Goal: Obtain resource: Download file/media

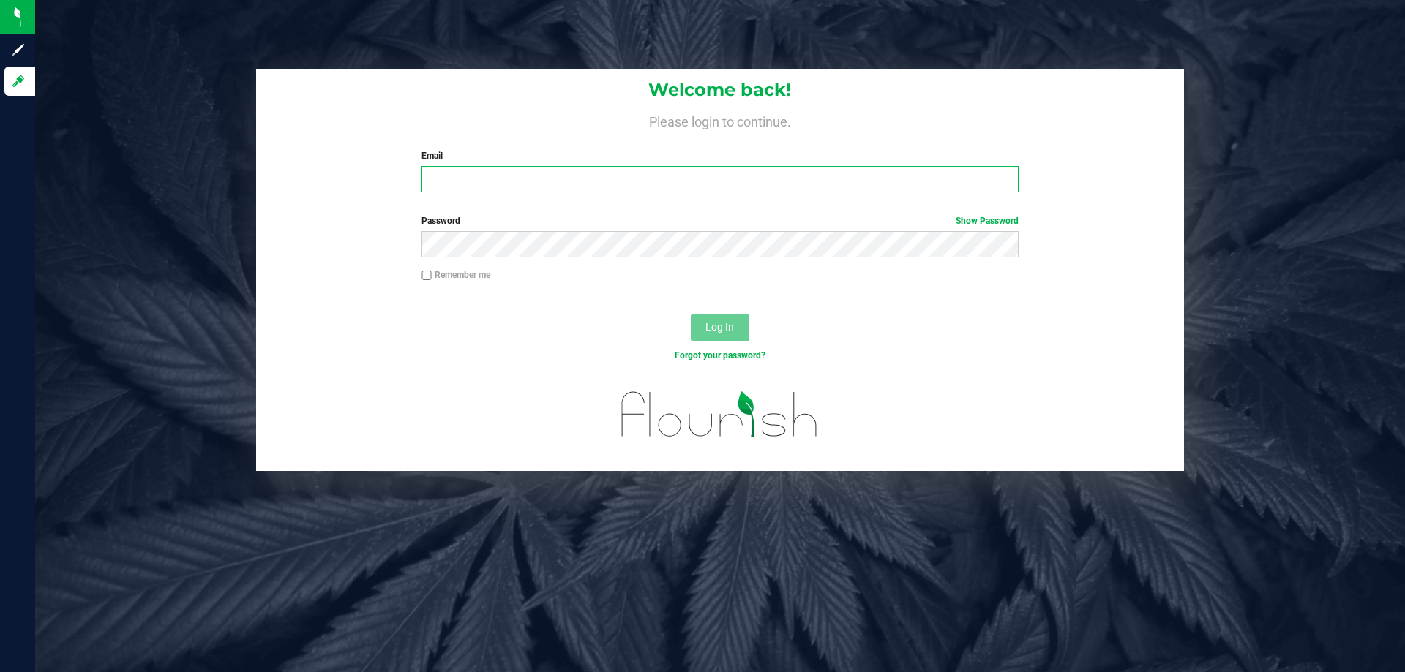
click at [733, 176] on input "Email" at bounding box center [719, 179] width 596 height 26
type input "[EMAIL_ADDRESS][DOMAIN_NAME]"
click at [691, 315] on button "Log In" at bounding box center [720, 328] width 59 height 26
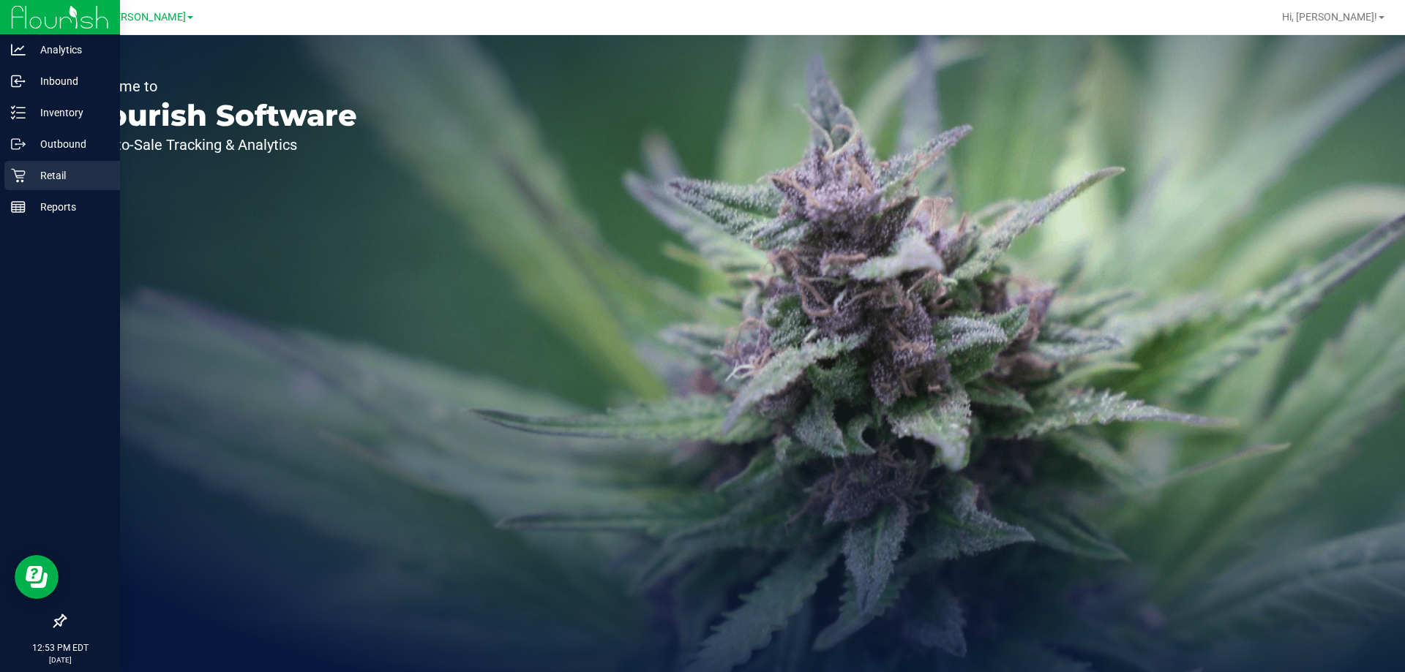
click at [13, 173] on icon at bounding box center [18, 175] width 15 height 15
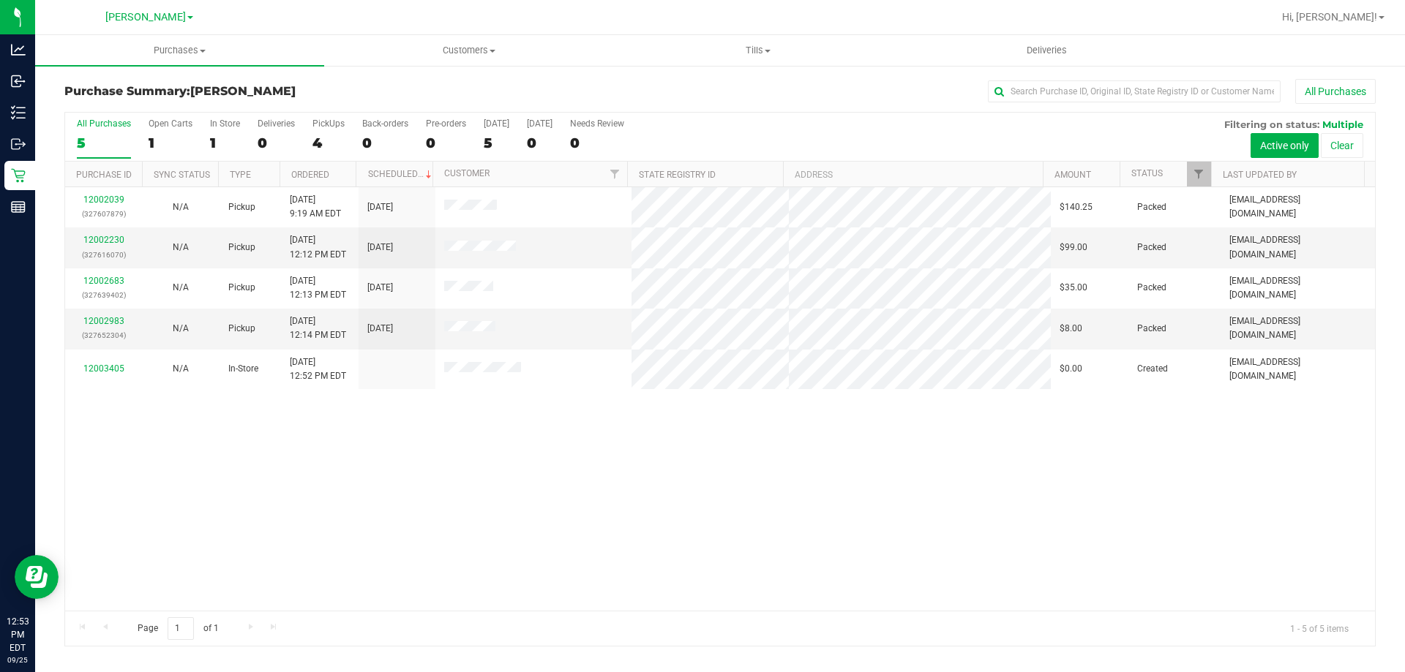
click at [465, 473] on div "12002039 (327607879) N/A Pickup [DATE] 9:19 AM EDT 9/25/2025 $140.25 Packed [EM…" at bounding box center [720, 399] width 1310 height 424
click at [756, 43] on uib-tab-heading "Tills Manage tills Reconcile e-payments" at bounding box center [758, 50] width 288 height 29
click at [738, 89] on li "Manage tills" at bounding box center [757, 89] width 289 height 18
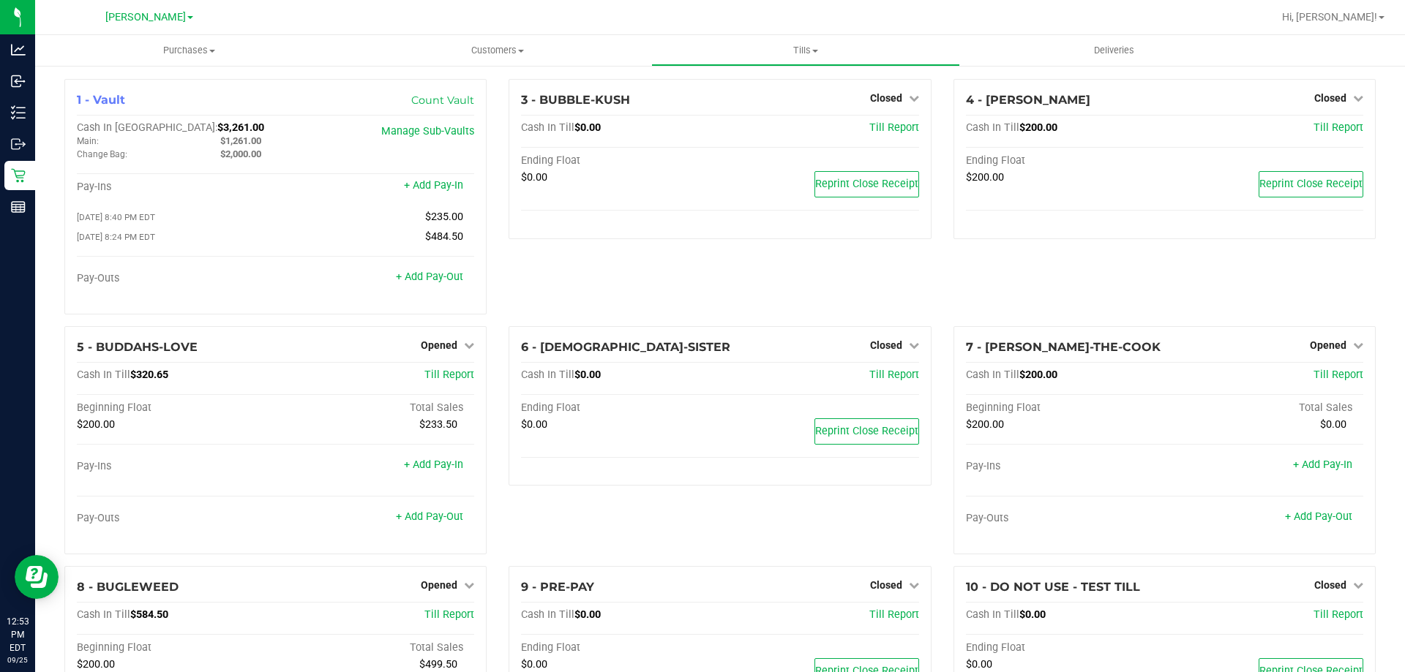
click at [52, 306] on div "1 - Vault Count Vault Cash In Vault: $3,261.00 Main: $1,261.00 Change Bag: $2,0…" at bounding box center [720, 528] width 1370 height 928
click at [540, 268] on div "3 - BUBBLE-KUSH Closed Open Till Cash In Till $0.00 Till Report Ending Float $0…" at bounding box center [719, 202] width 444 height 247
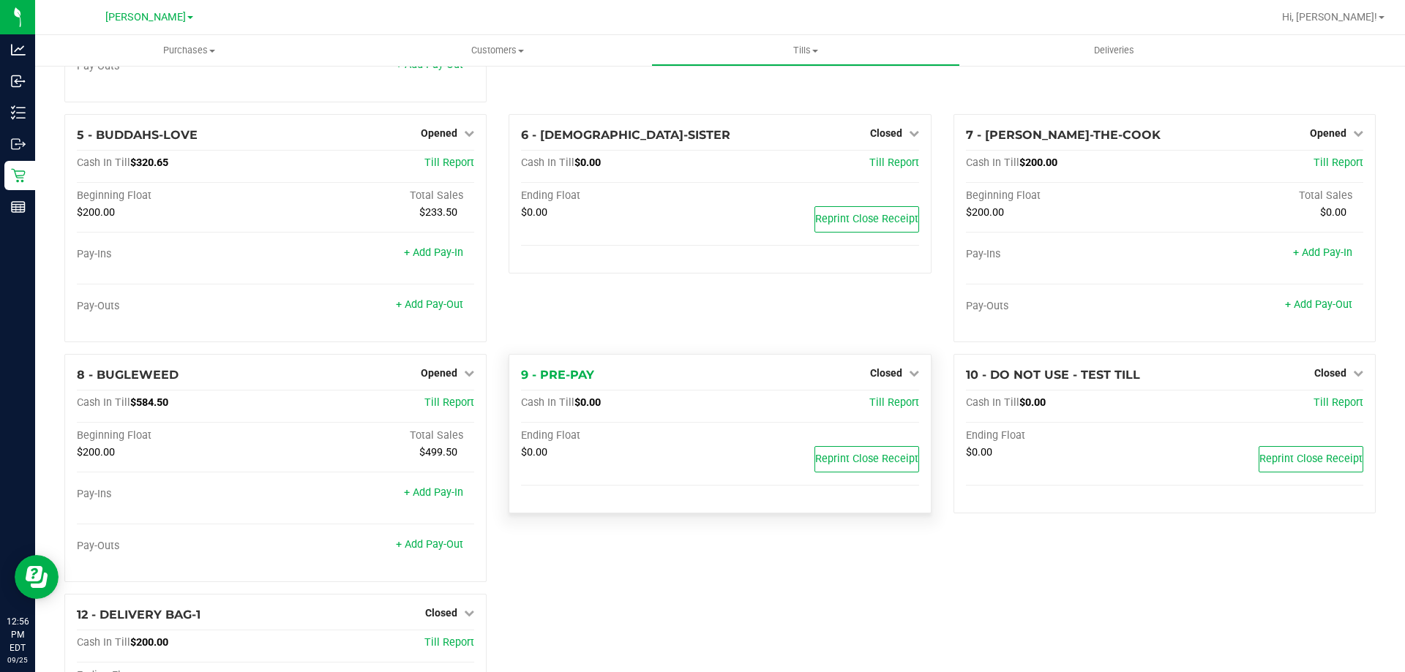
scroll to position [219, 0]
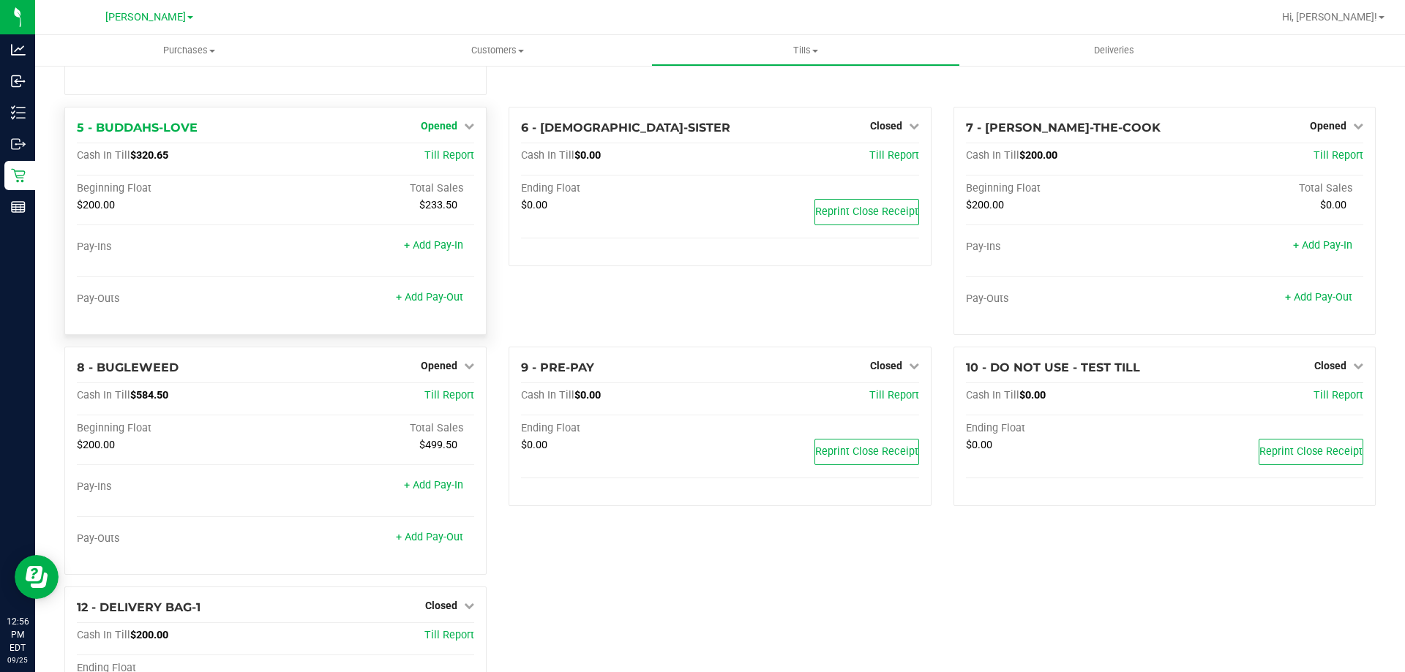
click at [439, 130] on span "Opened" at bounding box center [439, 126] width 37 height 12
click at [433, 159] on link "Close Till" at bounding box center [441, 156] width 40 height 12
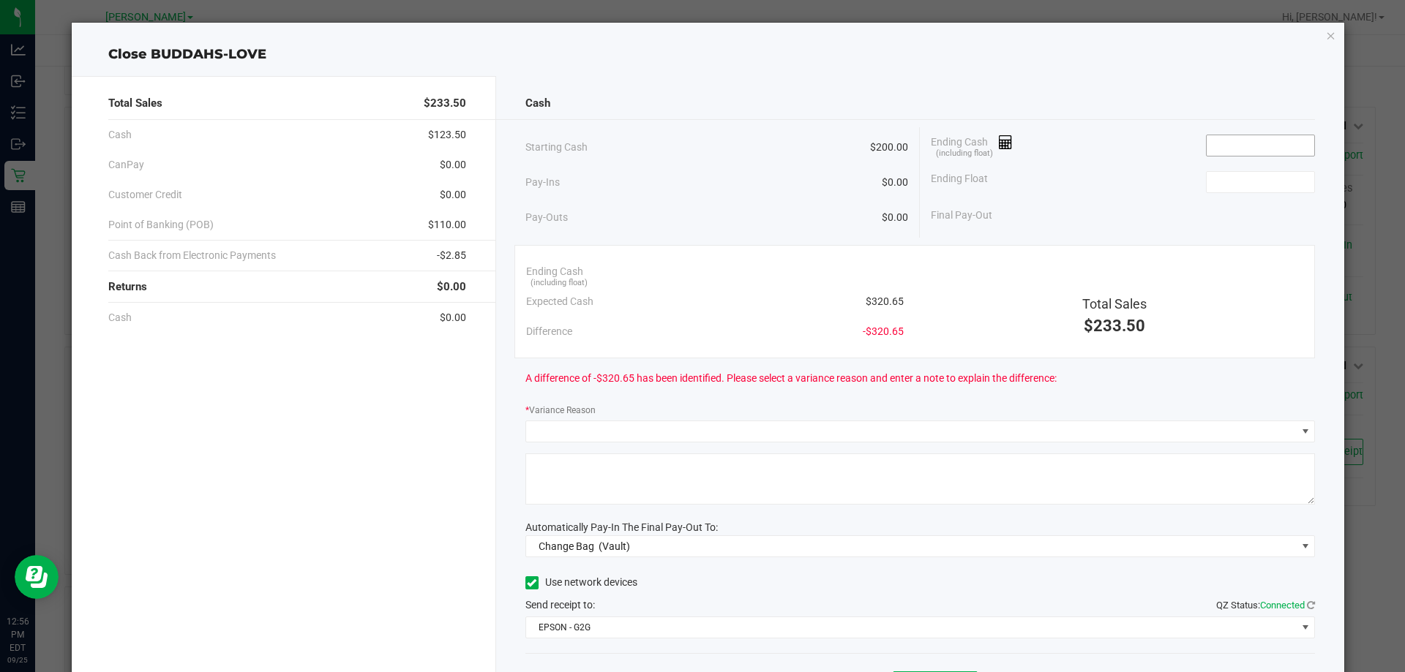
click at [1227, 146] on input at bounding box center [1260, 145] width 108 height 20
type input "$320.00"
click at [1207, 187] on input at bounding box center [1260, 182] width 108 height 20
type input "200"
type input "320"
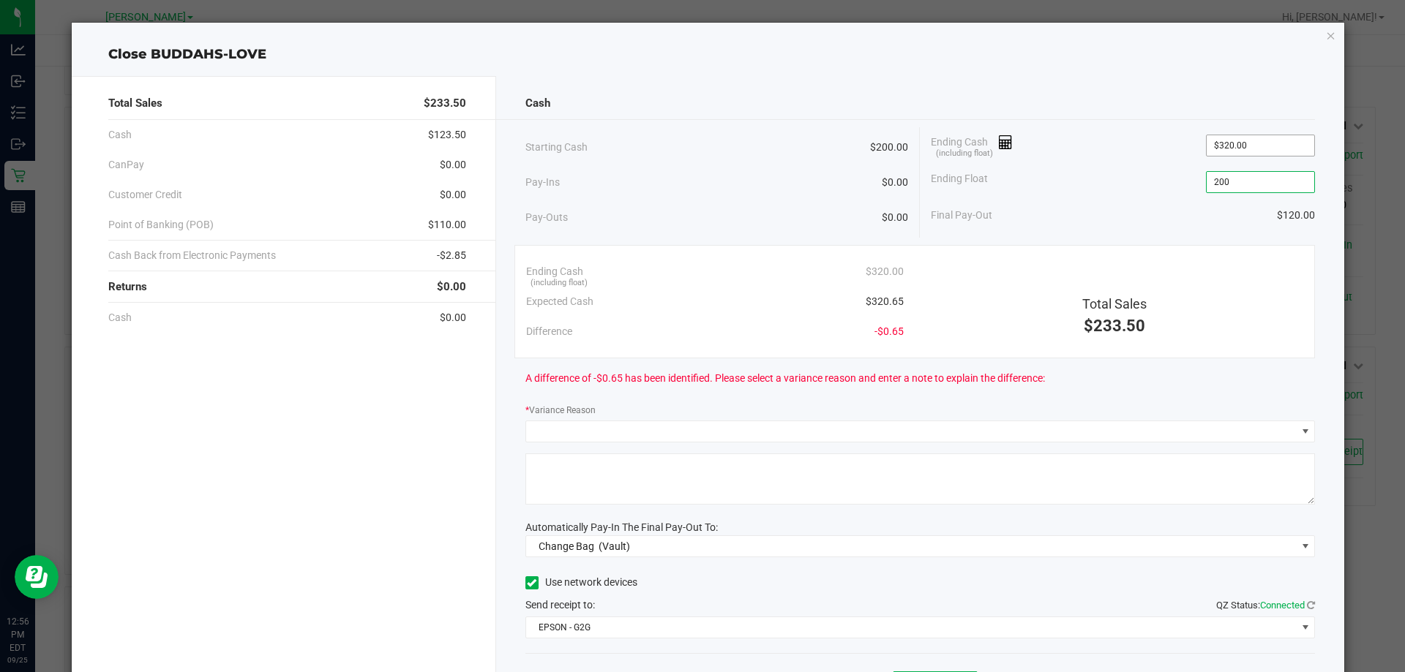
type input "$200.00"
type input "$321.00"
click at [1326, 33] on icon "button" at bounding box center [1331, 35] width 10 height 18
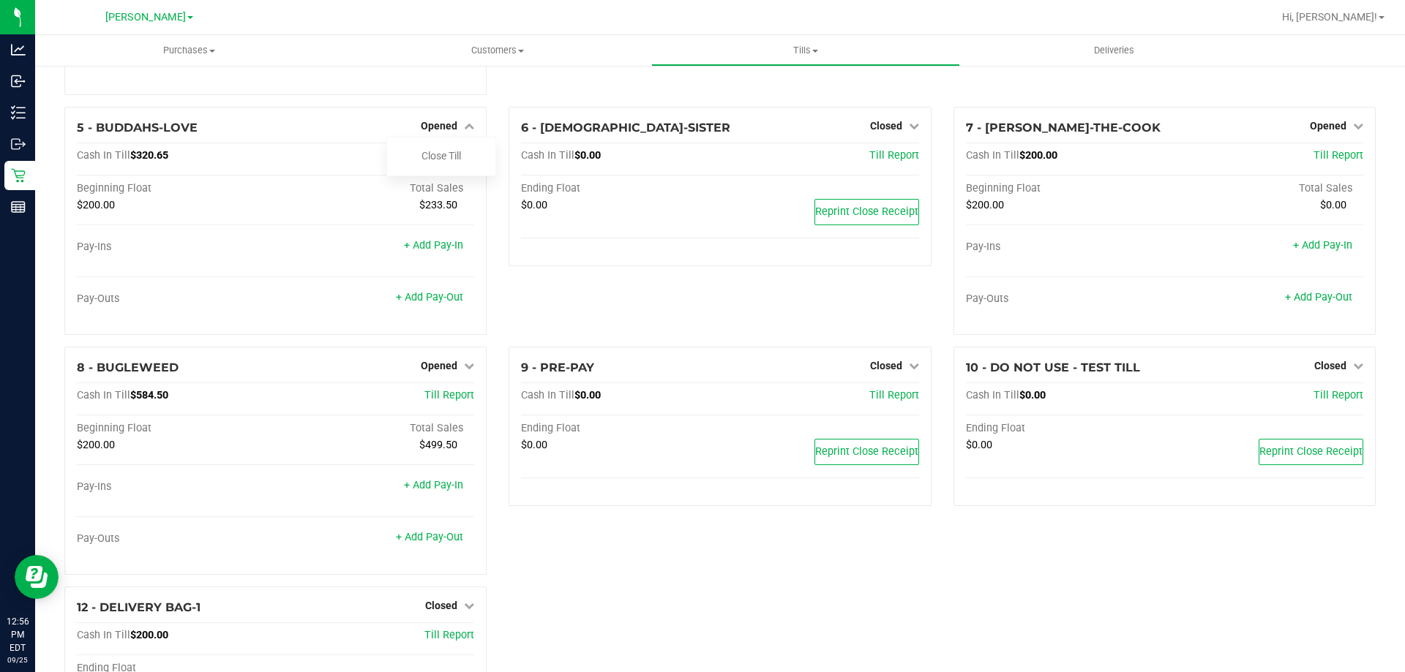
click at [668, 294] on div "6 - BUDDHAS-SISTER Closed Open Till Cash In Till $0.00 Till Report Ending Float…" at bounding box center [719, 227] width 444 height 240
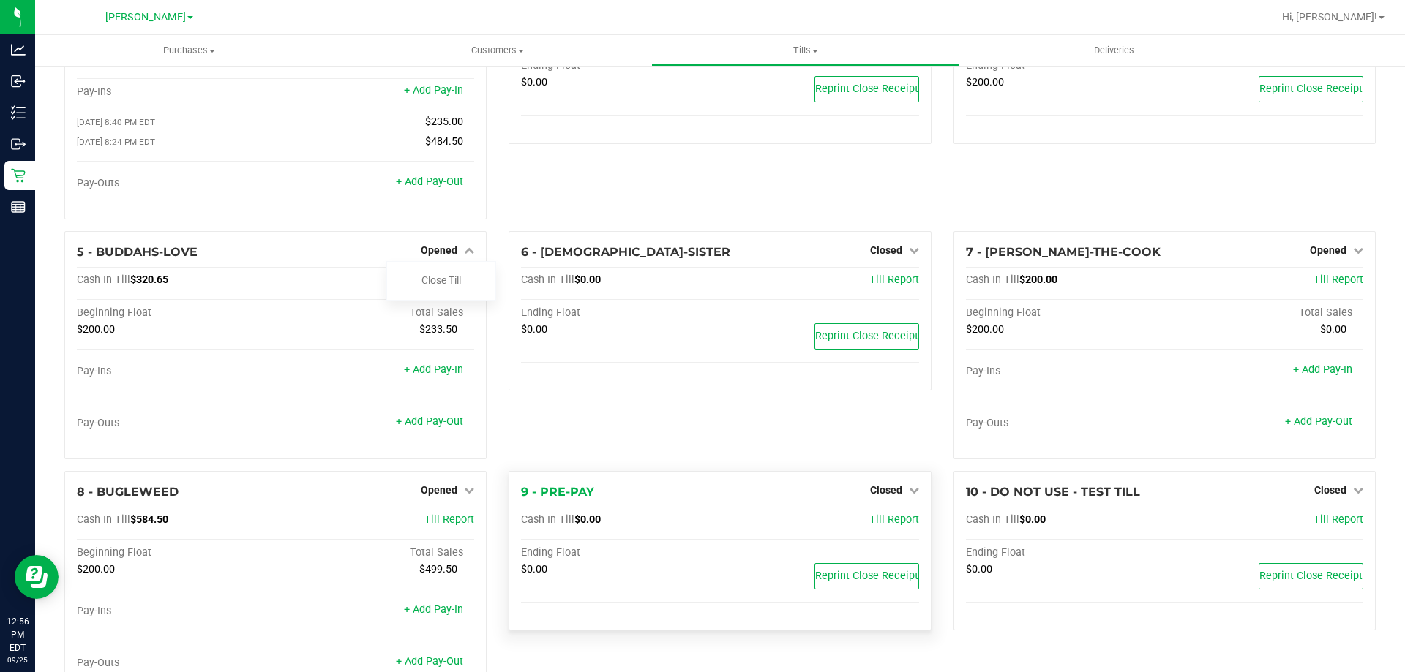
scroll to position [0, 0]
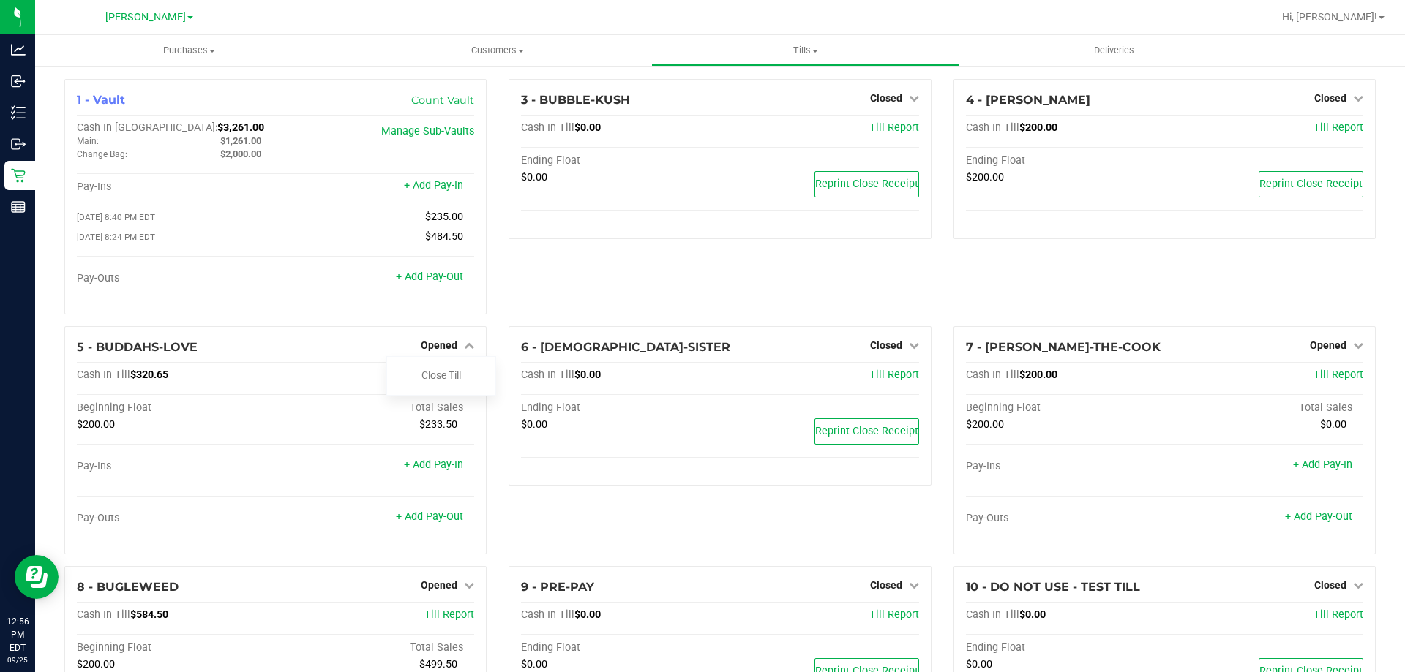
click at [611, 256] on div "3 - BUBBLE-KUSH Closed Open Till Cash In Till $0.00 Till Report Ending Float $0…" at bounding box center [719, 202] width 444 height 247
click at [464, 345] on icon at bounding box center [469, 345] width 10 height 10
click at [626, 290] on div "3 - BUBBLE-KUSH Closed Open Till Cash In Till $0.00 Till Report Ending Float $0…" at bounding box center [719, 202] width 444 height 247
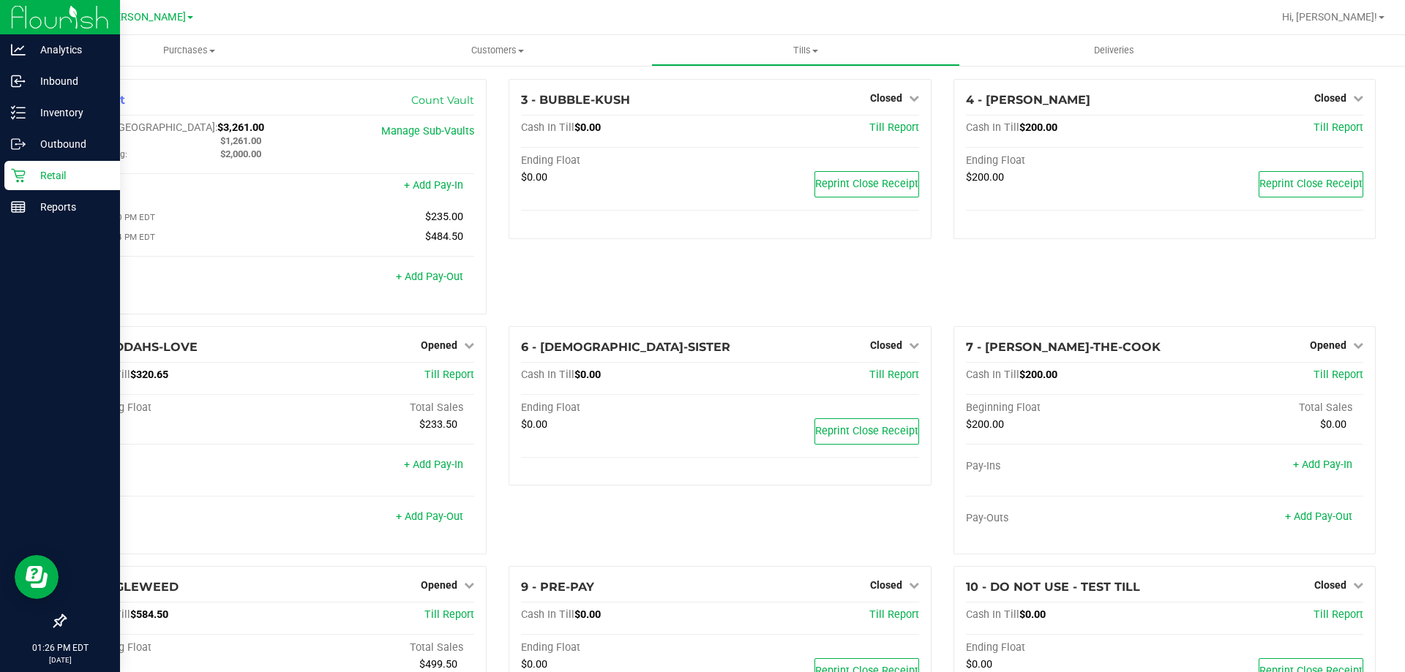
click at [29, 173] on p "Retail" at bounding box center [70, 176] width 88 height 18
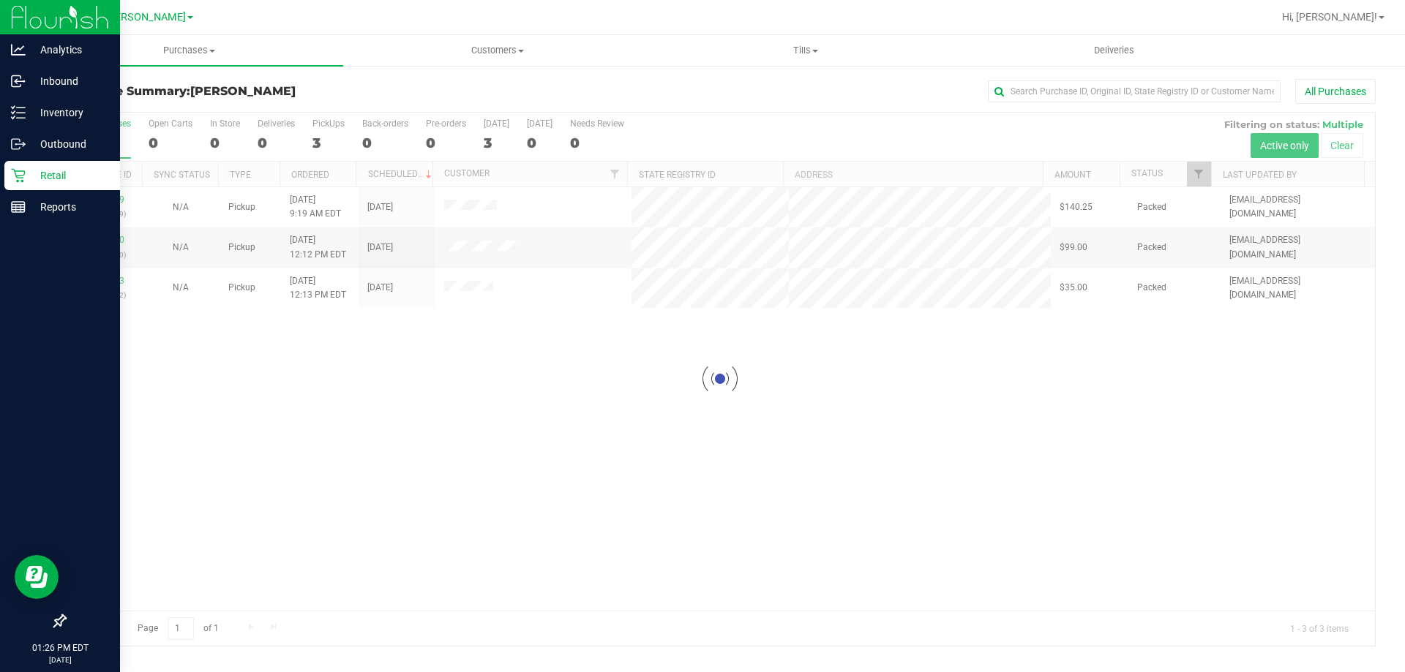
click at [530, 363] on div "Loading... 12002039 (327607879) N/A Pickup [DATE] 9:19 AM EDT 9/25/2025 $140.25…" at bounding box center [720, 399] width 1310 height 424
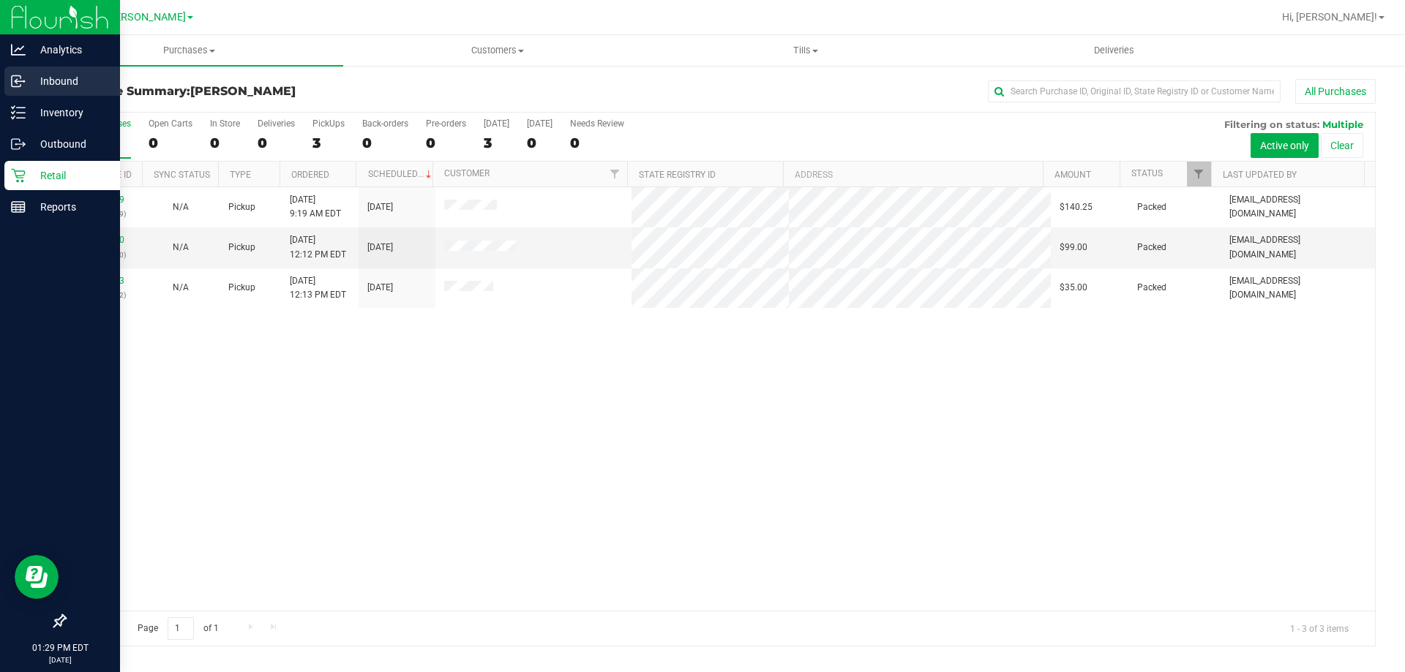
click at [73, 76] on p "Inbound" at bounding box center [70, 81] width 88 height 18
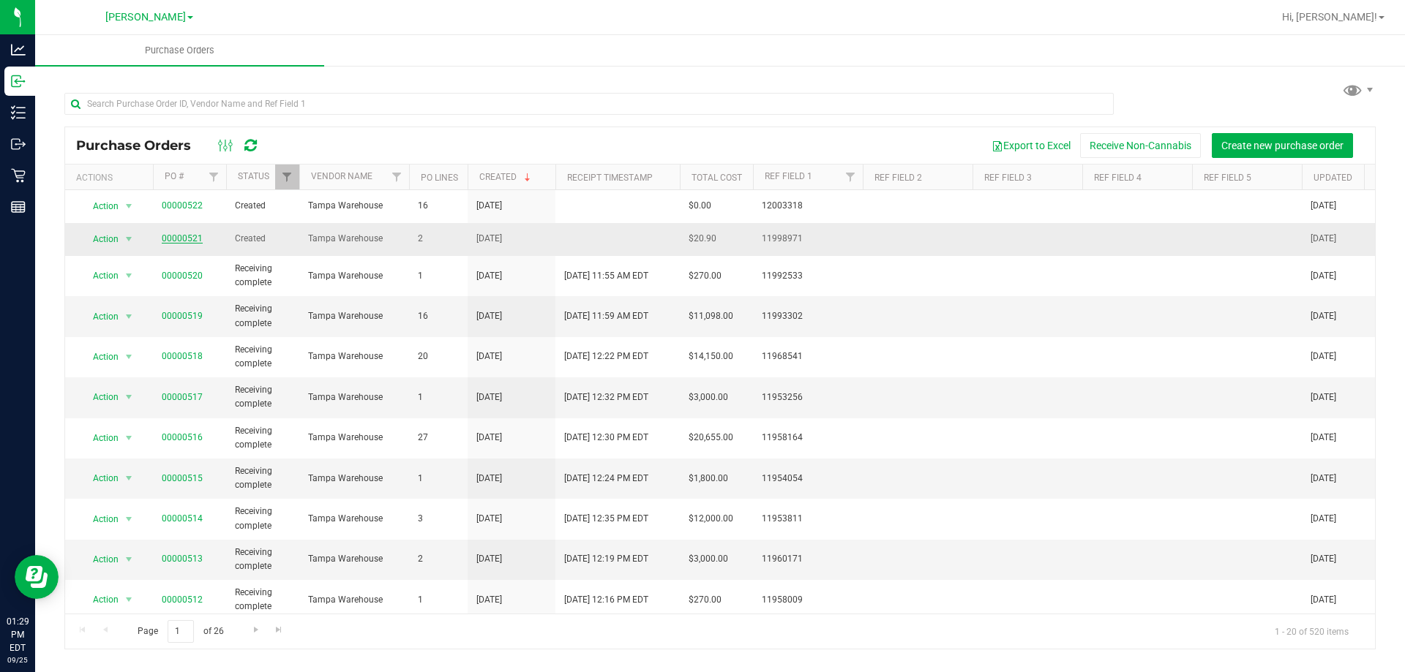
click at [187, 234] on link "00000521" at bounding box center [182, 238] width 41 height 10
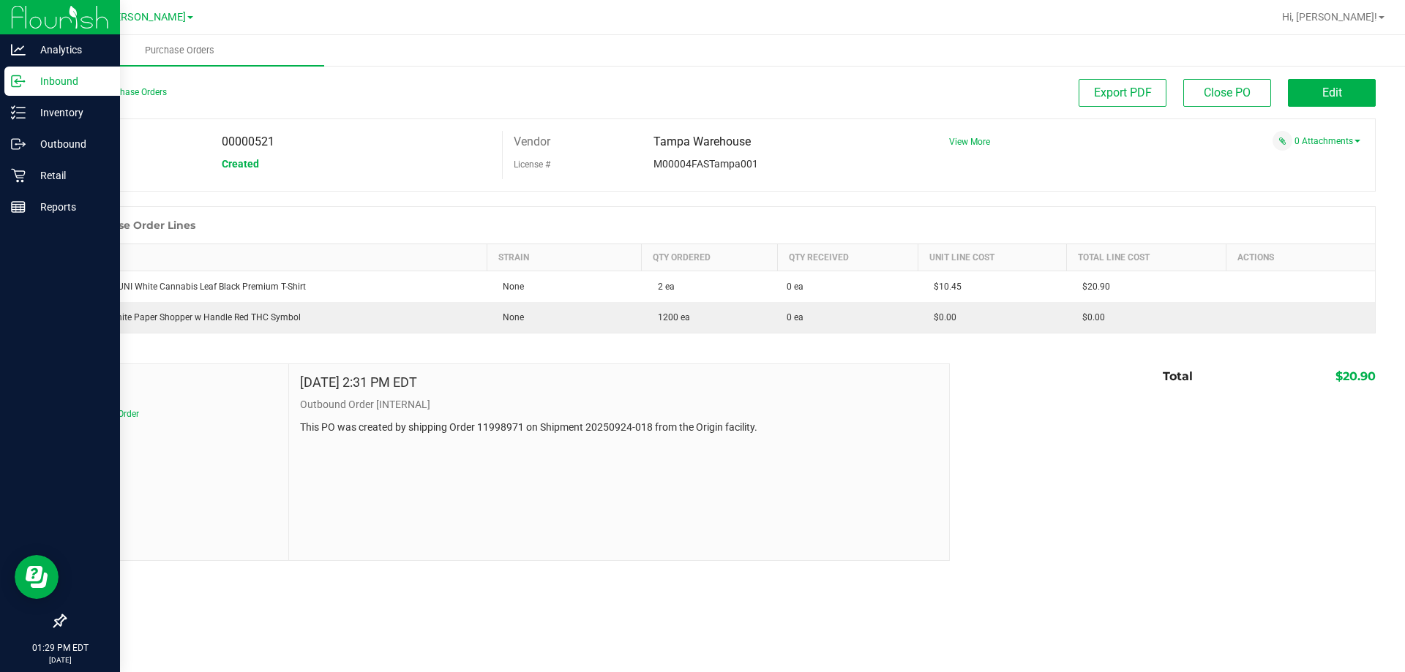
click at [57, 77] on p "Inbound" at bounding box center [70, 81] width 88 height 18
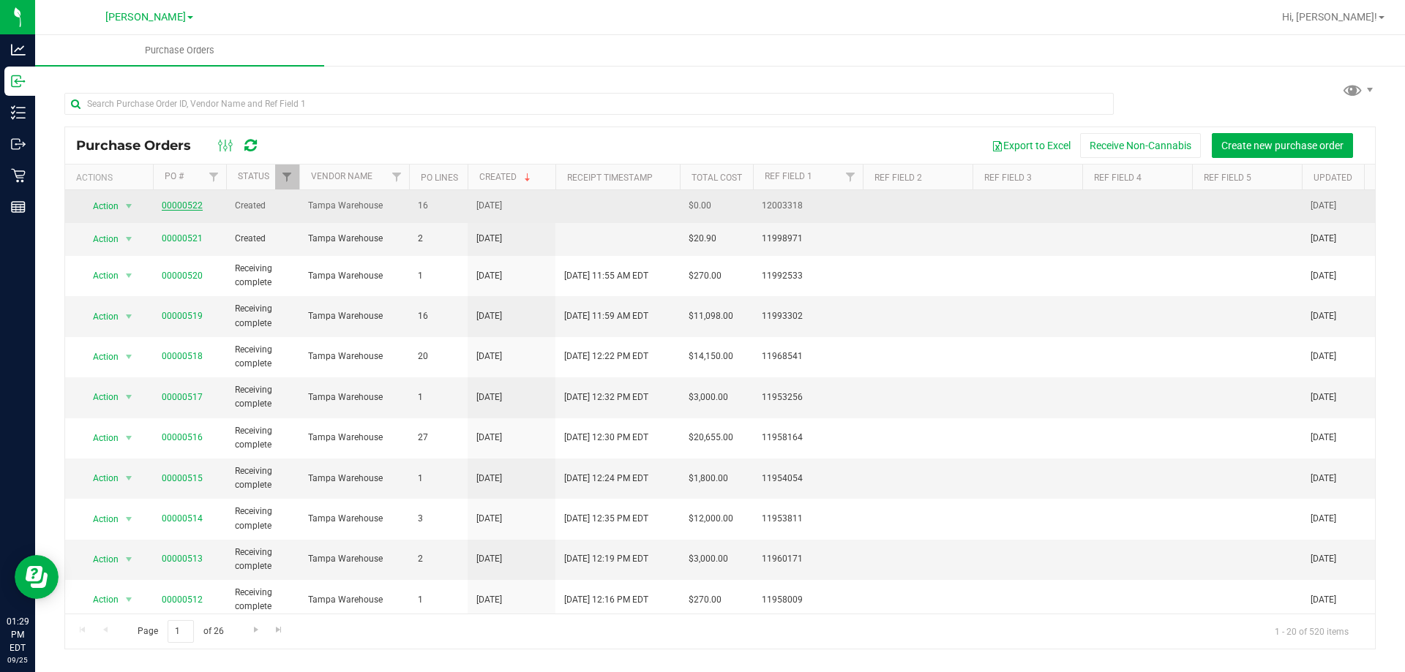
click at [183, 209] on link "00000522" at bounding box center [182, 205] width 41 height 10
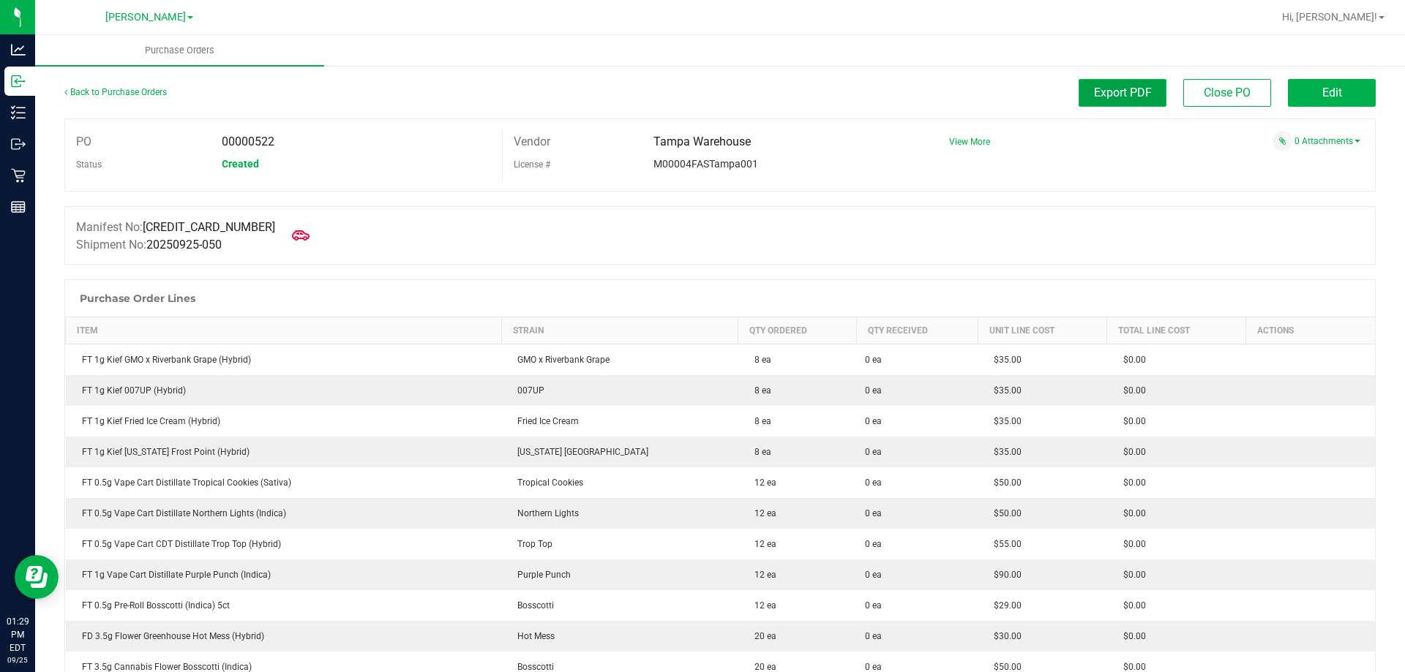
click at [1098, 90] on span "Export PDF" at bounding box center [1123, 93] width 58 height 14
